Goal: Answer question/provide support: Share knowledge or assist other users

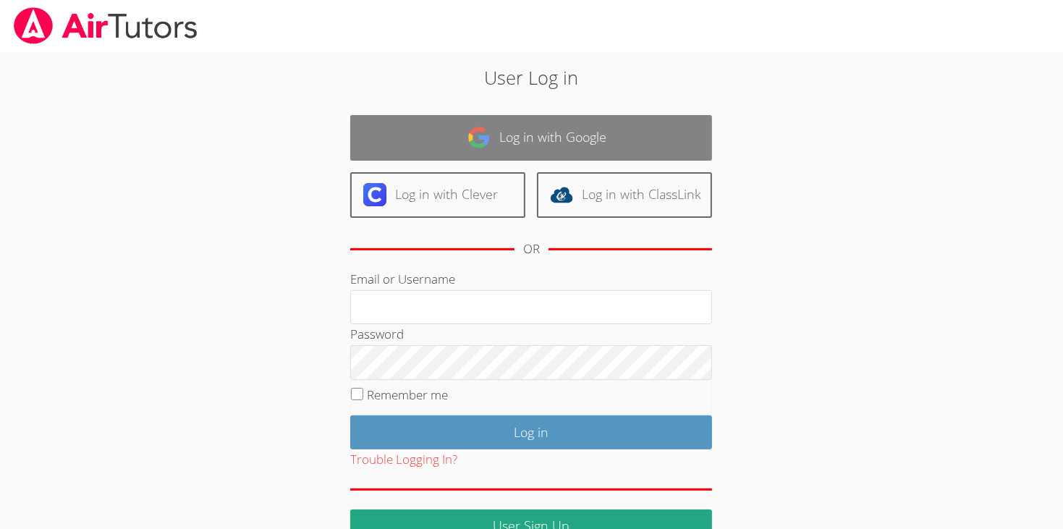
click at [415, 138] on link "Log in with Google" at bounding box center [531, 138] width 362 height 46
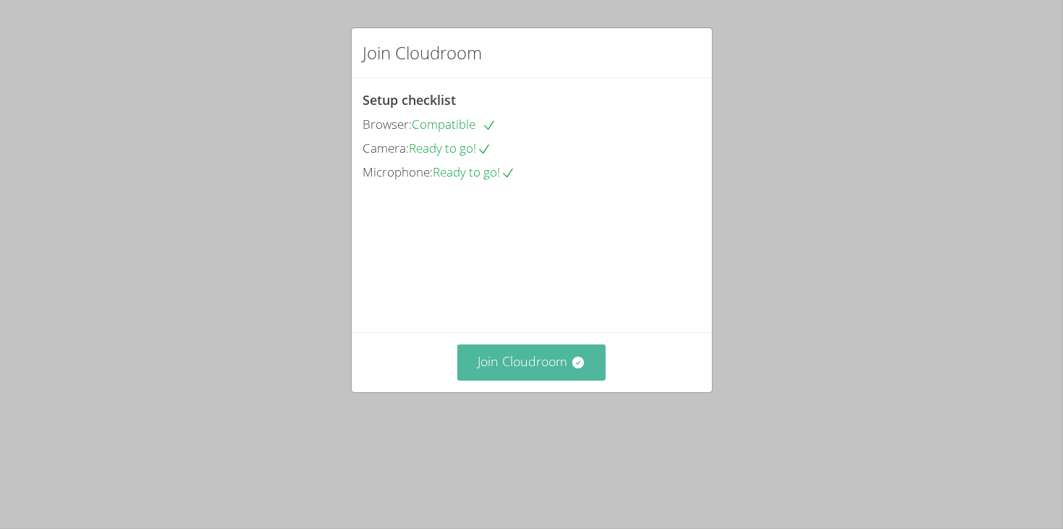
click at [520, 380] on button "Join Cloudroom" at bounding box center [531, 361] width 148 height 35
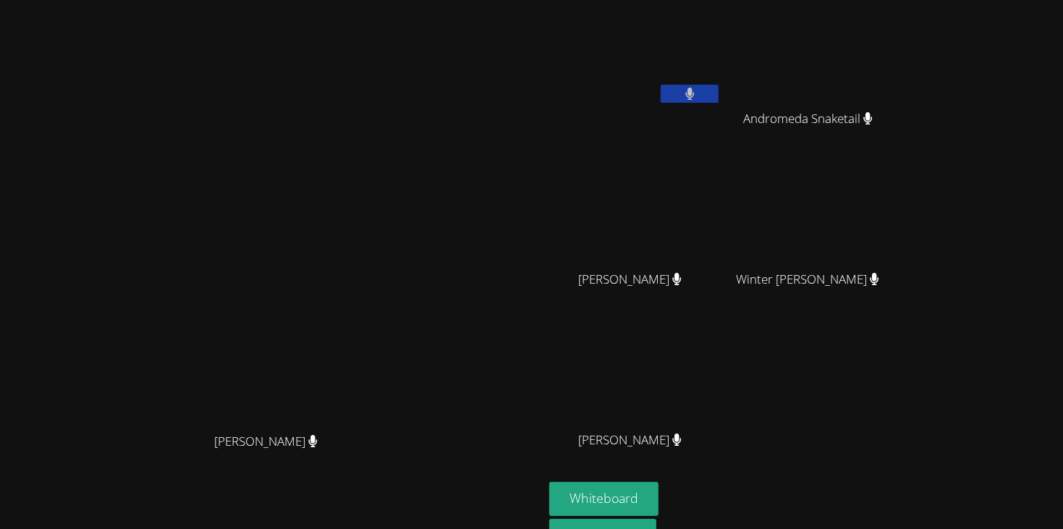
click at [718, 98] on button at bounding box center [690, 94] width 58 height 18
click at [658, 498] on button "Whiteboard" at bounding box center [603, 499] width 109 height 34
click at [718, 101] on button at bounding box center [690, 94] width 58 height 18
click at [718, 95] on button at bounding box center [690, 94] width 58 height 18
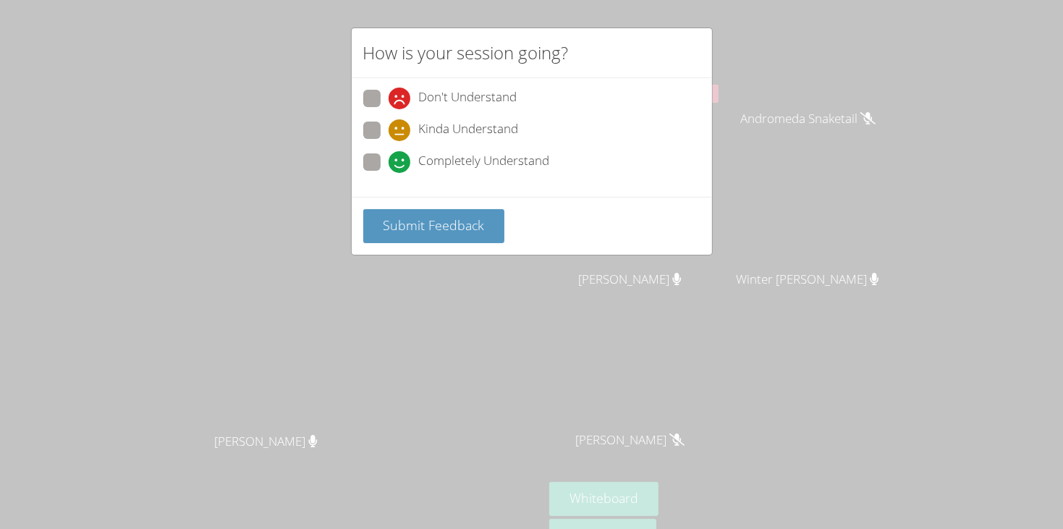
click at [389, 173] on span at bounding box center [389, 173] width 0 height 0
click at [389, 164] on input "Completely Understand" at bounding box center [395, 159] width 12 height 12
radio input "true"
click at [401, 218] on span "Submit Feedback" at bounding box center [433, 224] width 101 height 17
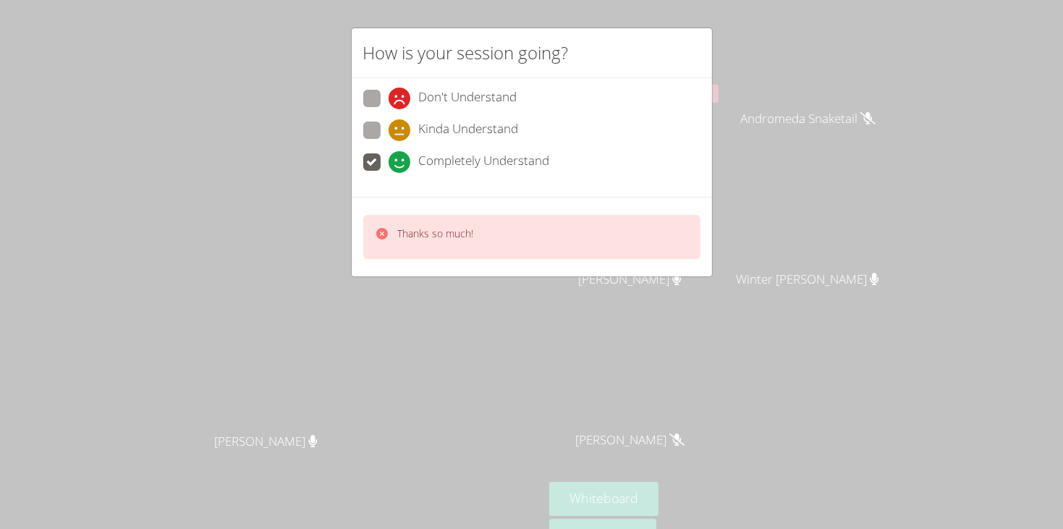
click at [378, 271] on div "Thanks so much!" at bounding box center [532, 237] width 360 height 80
click at [318, 347] on div "How is your session going? Don't Understand Kinda Understand Completely Underst…" at bounding box center [531, 264] width 1063 height 529
